Goal: Check status: Check status

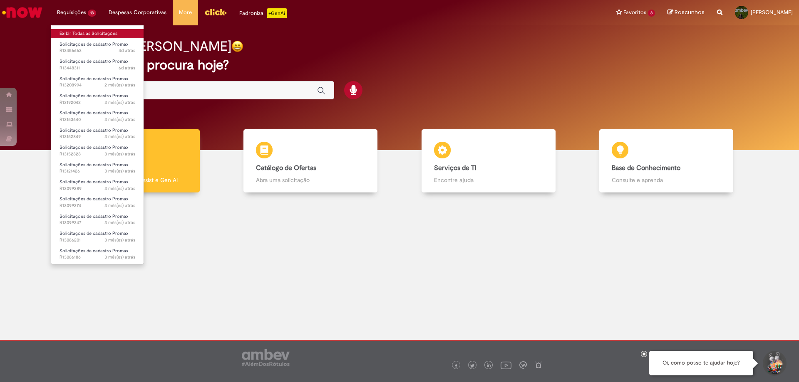
click at [76, 30] on link "Exibir Todas as Solicitações" at bounding box center [97, 33] width 92 height 9
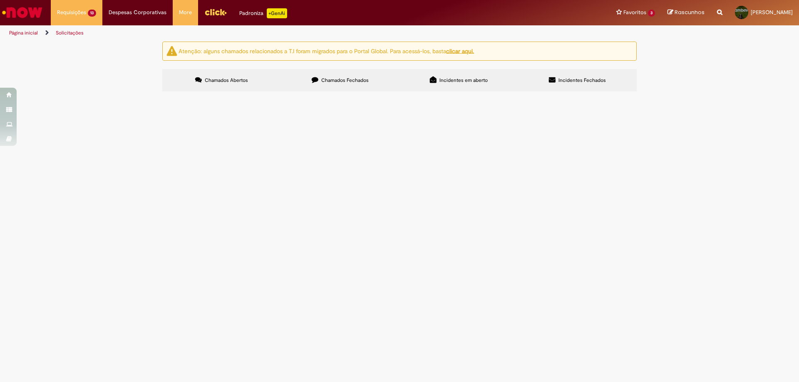
click at [0, 0] on span "correção de PDV, alocar setor 303" at bounding box center [0, 0] width 0 height 0
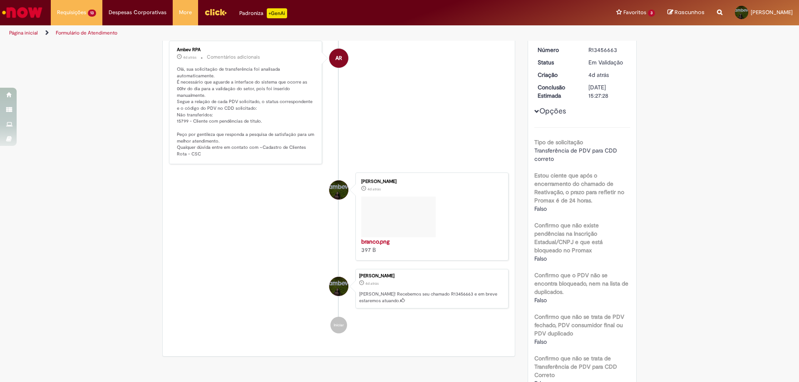
scroll to position [42, 0]
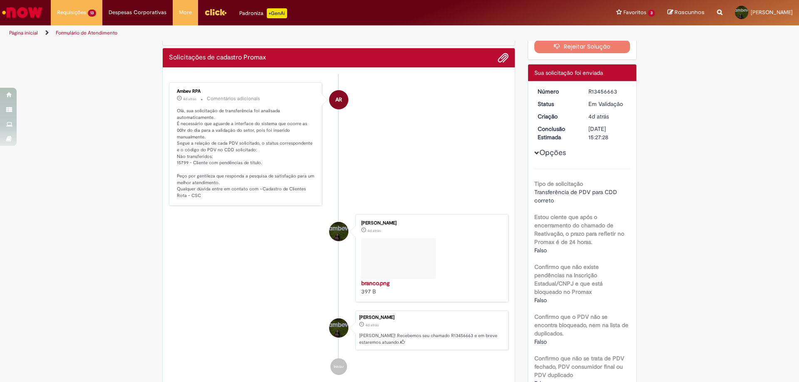
click at [181, 162] on p "Olá, sua solicitação de transferência foi analisada automaticamente. É necessár…" at bounding box center [246, 154] width 139 height 92
copy p "15799"
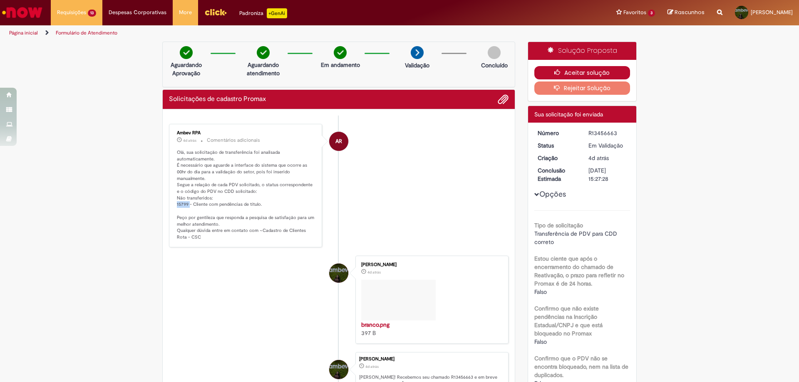
click at [596, 67] on button "Aceitar solução" at bounding box center [582, 72] width 96 height 13
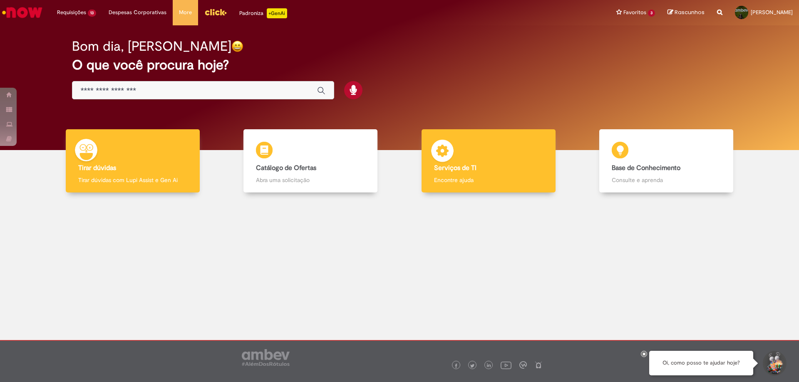
click at [493, 152] on div "Serviços de TI Serviços de TI Encontre ajuda" at bounding box center [488, 161] width 134 height 64
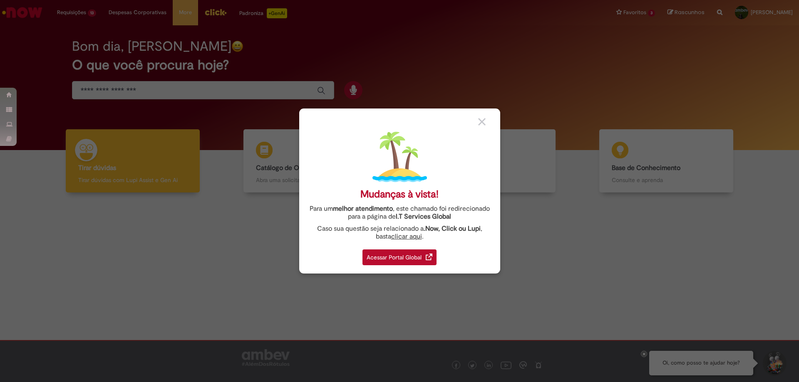
click at [395, 254] on div "Acessar Portal Global" at bounding box center [399, 258] width 74 height 16
